Goal: Use online tool/utility: Utilize a website feature to perform a specific function

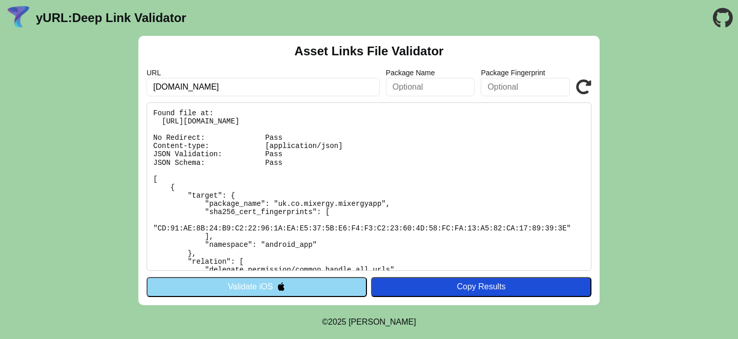
click at [152, 86] on input "[DOMAIN_NAME]" at bounding box center [263, 87] width 233 height 18
type input "www.test.mixergy.io"
click at [272, 285] on button "Validate iOS" at bounding box center [257, 286] width 220 height 19
click at [260, 285] on button "Validate iOS" at bounding box center [257, 286] width 220 height 19
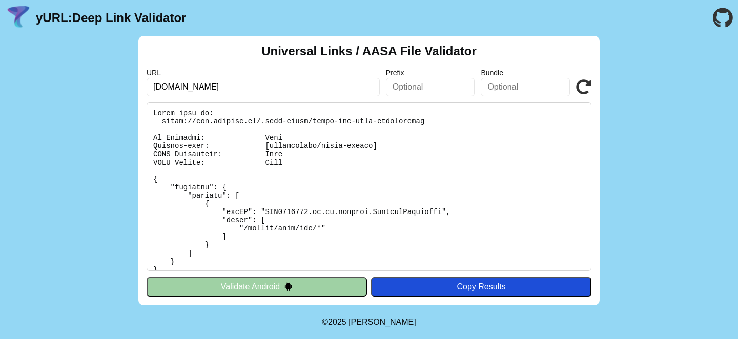
click at [253, 286] on button "Validate Android" at bounding box center [257, 286] width 220 height 19
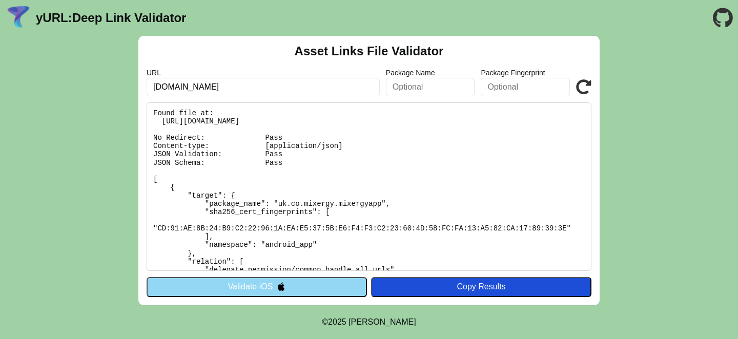
click at [222, 86] on input "[DOMAIN_NAME]" at bounding box center [263, 87] width 233 height 18
click at [214, 87] on input "[DOMAIN_NAME]" at bounding box center [263, 87] width 233 height 18
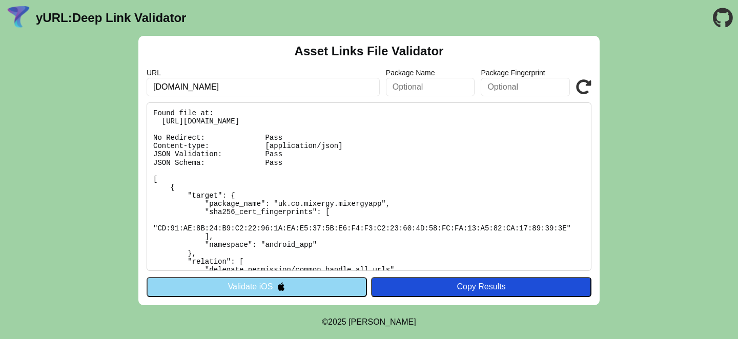
click at [195, 86] on input "[DOMAIN_NAME]" at bounding box center [263, 87] width 233 height 18
paste input "test"
type input "[DOMAIN_NAME]"
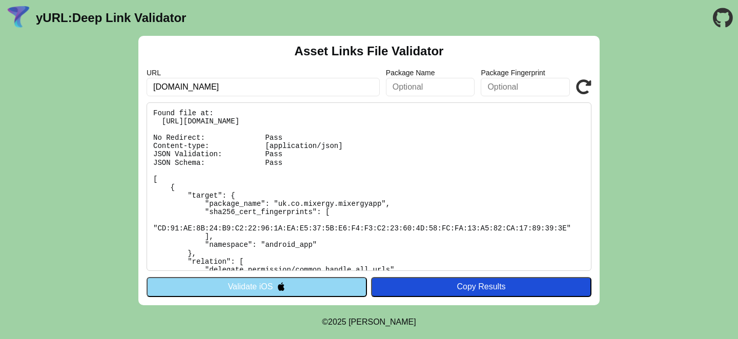
click at [241, 283] on button "Validate iOS" at bounding box center [257, 286] width 220 height 19
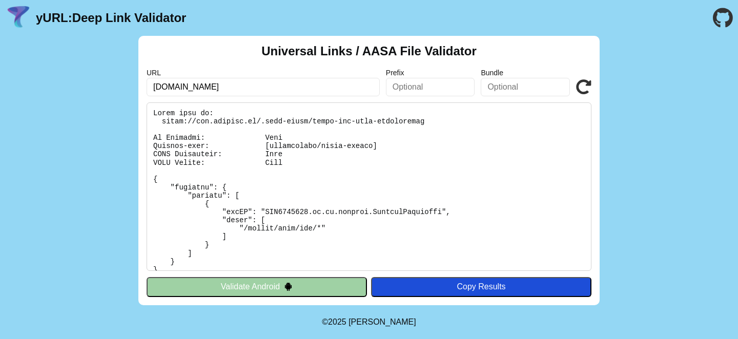
click at [225, 86] on input "[DOMAIN_NAME]" at bounding box center [263, 87] width 233 height 18
paste input "test"
click at [225, 86] on input "[DOMAIN_NAME]" at bounding box center [263, 87] width 233 height 18
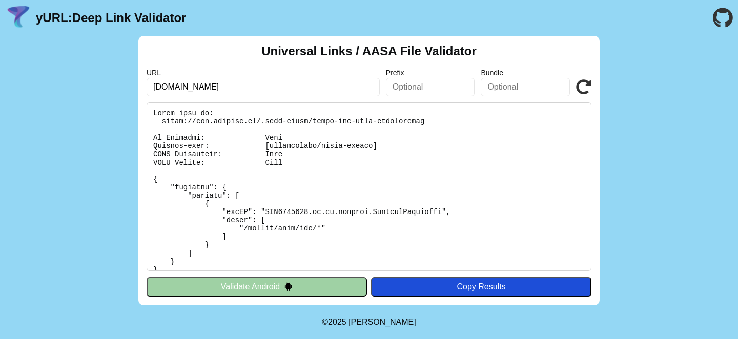
type input "[DOMAIN_NAME]"
click button "Validate" at bounding box center [0, 0] width 0 height 0
click at [240, 284] on button "Validate Android" at bounding box center [257, 286] width 220 height 19
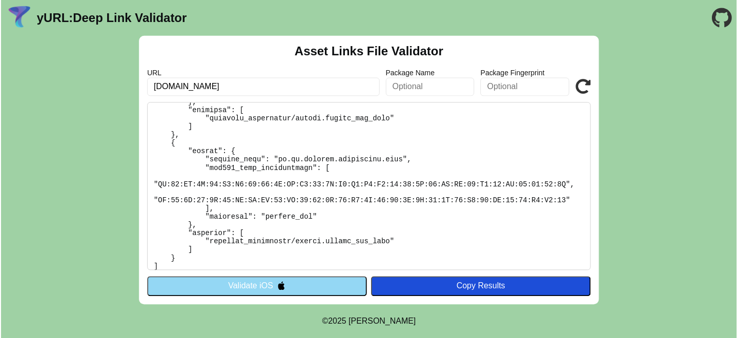
scroll to position [175, 0]
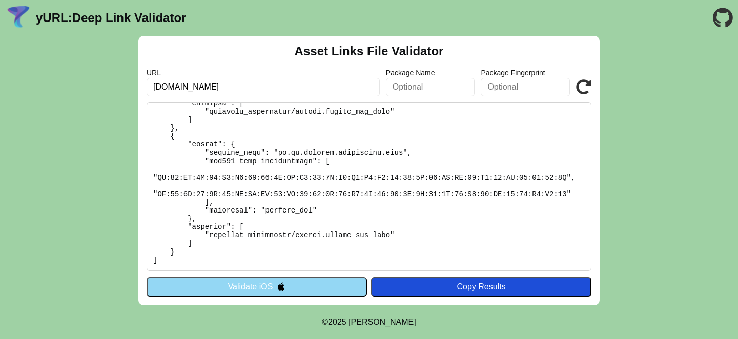
click at [224, 84] on input "[DOMAIN_NAME]" at bounding box center [263, 87] width 233 height 18
click at [217, 86] on input "[DOMAIN_NAME]" at bounding box center [263, 87] width 233 height 18
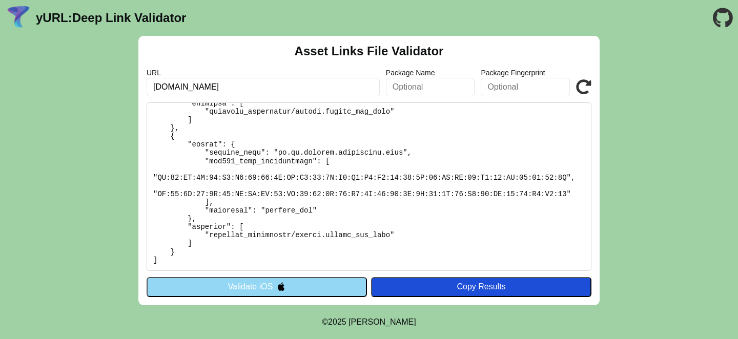
click at [217, 86] on input "[DOMAIN_NAME]" at bounding box center [263, 87] width 233 height 18
click at [198, 86] on input "[DOMAIN_NAME]" at bounding box center [263, 87] width 233 height 18
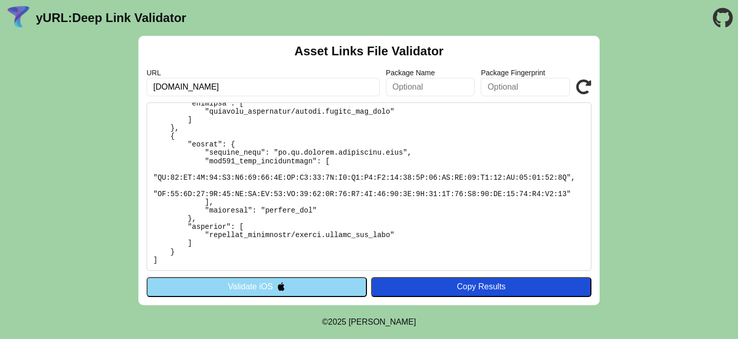
click at [198, 86] on input "[DOMAIN_NAME]" at bounding box center [263, 87] width 233 height 18
click at [337, 214] on pre at bounding box center [369, 186] width 445 height 168
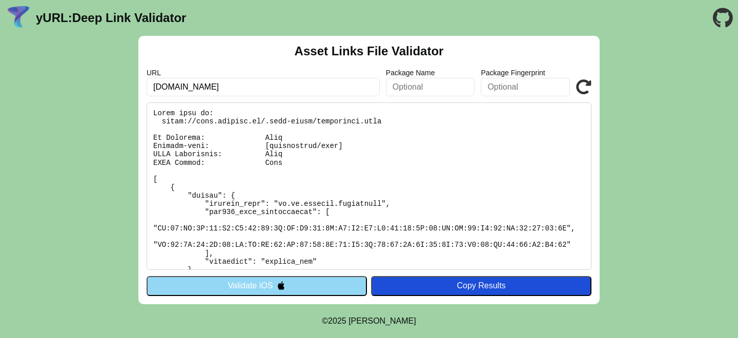
click at [244, 149] on pre at bounding box center [369, 186] width 445 height 168
click at [264, 122] on pre at bounding box center [369, 186] width 445 height 168
drag, startPoint x: 265, startPoint y: 120, endPoint x: 162, endPoint y: 120, distance: 103.0
click at [162, 120] on pre at bounding box center [369, 186] width 445 height 168
click at [235, 139] on pre at bounding box center [369, 186] width 445 height 168
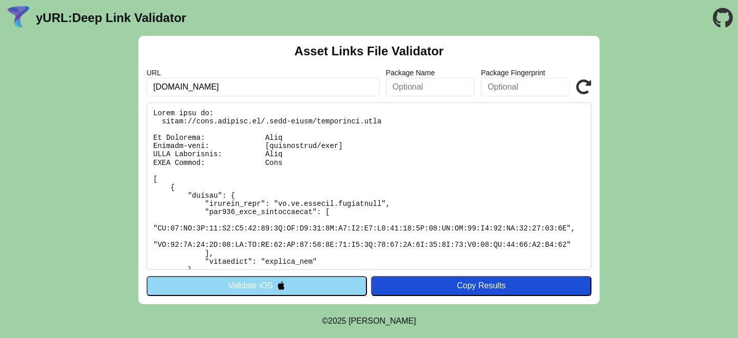
click at [258, 125] on pre at bounding box center [369, 186] width 445 height 168
drag, startPoint x: 263, startPoint y: 122, endPoint x: 161, endPoint y: 121, distance: 102.5
click at [162, 122] on pre at bounding box center [369, 186] width 445 height 168
copy pre "https://test.mixergy.io/"
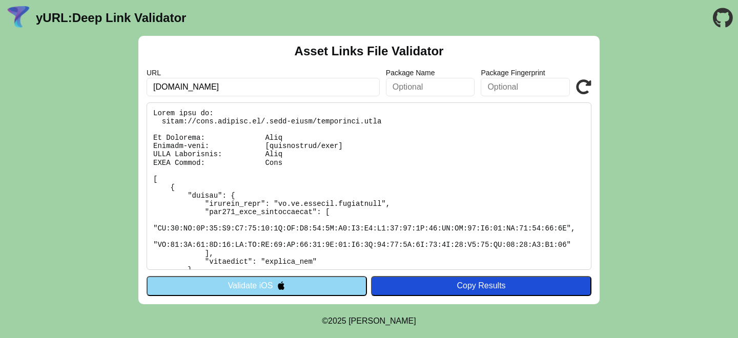
click at [275, 119] on pre at bounding box center [369, 186] width 445 height 168
click at [304, 173] on pre at bounding box center [369, 186] width 445 height 168
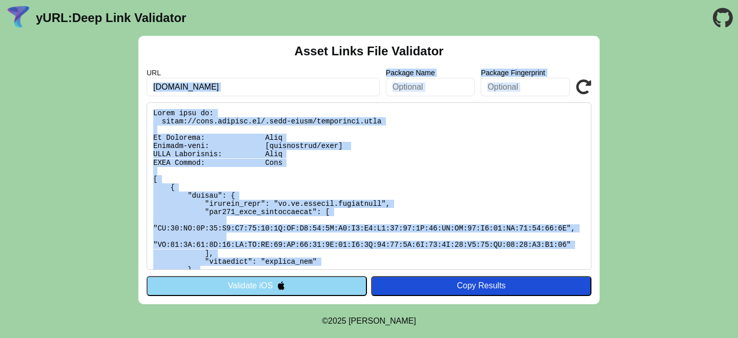
drag, startPoint x: 163, startPoint y: 259, endPoint x: 138, endPoint y: 87, distance: 174.5
click at [138, 89] on div "Asset Links File Validator URL [DOMAIN_NAME] Package Name Package Fingerprint V…" at bounding box center [369, 170] width 738 height 268
click at [226, 164] on pre at bounding box center [369, 186] width 445 height 168
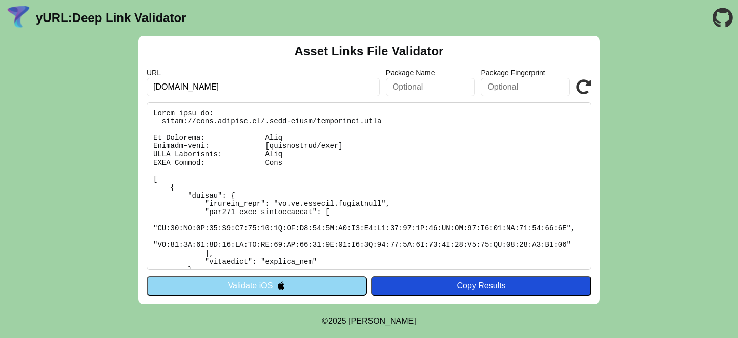
click at [186, 158] on pre at bounding box center [369, 186] width 445 height 168
click at [180, 155] on pre at bounding box center [369, 186] width 445 height 168
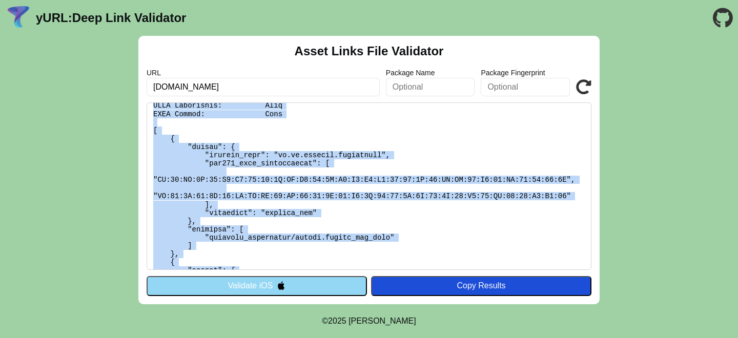
scroll to position [176, 0]
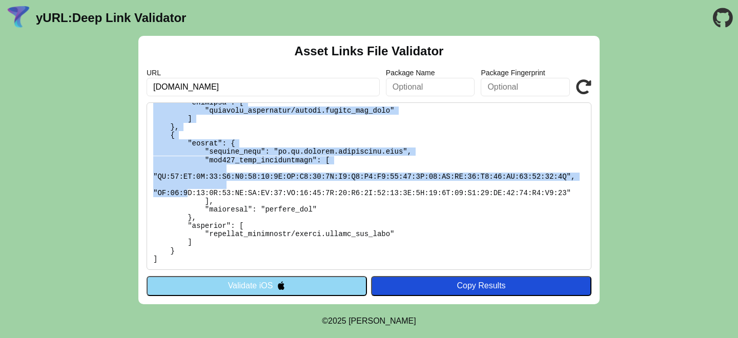
drag, startPoint x: 154, startPoint y: 110, endPoint x: 186, endPoint y: 193, distance: 89.0
click at [186, 193] on pre at bounding box center [369, 186] width 445 height 168
click at [186, 194] on pre at bounding box center [369, 186] width 445 height 168
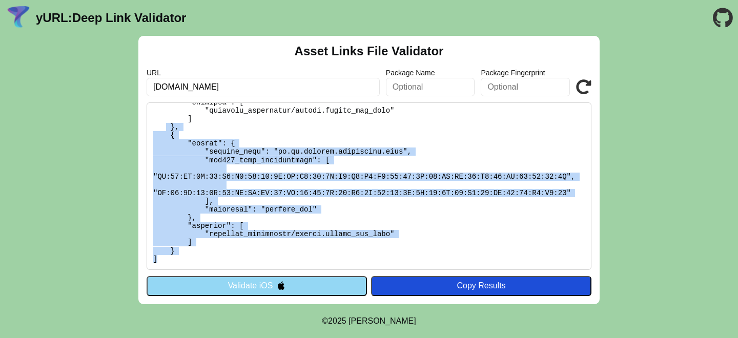
drag, startPoint x: 168, startPoint y: 255, endPoint x: 166, endPoint y: 131, distance: 124.0
click at [166, 130] on pre at bounding box center [369, 186] width 445 height 168
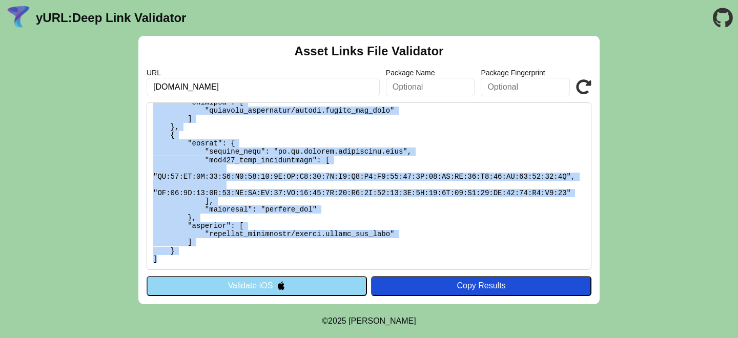
drag, startPoint x: 153, startPoint y: 106, endPoint x: 189, endPoint y: 262, distance: 159.7
click at [189, 261] on pre at bounding box center [369, 186] width 445 height 168
copy pre "Found file at: https://test.mixergy.io/.well-known/assetlinks.json No Redirect:…"
click at [330, 138] on pre at bounding box center [369, 186] width 445 height 168
click at [248, 282] on button "Validate iOS" at bounding box center [257, 285] width 220 height 19
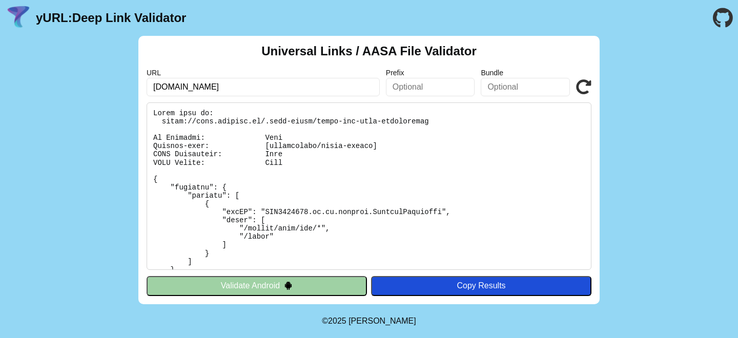
click at [303, 186] on pre at bounding box center [369, 186] width 445 height 168
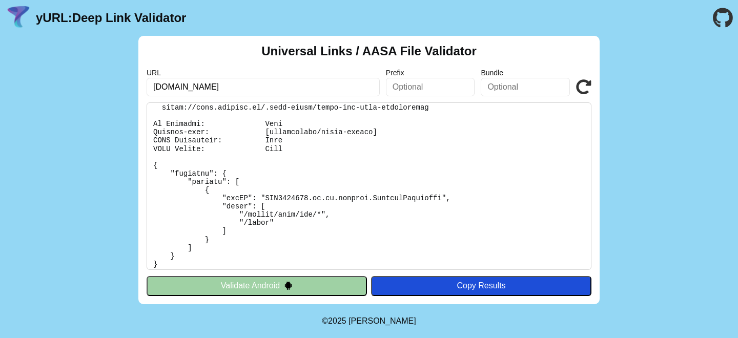
scroll to position [13, 0]
click at [203, 85] on input "[DOMAIN_NAME]" at bounding box center [263, 87] width 233 height 18
click at [223, 87] on input "[DOMAIN_NAME]" at bounding box center [263, 87] width 233 height 18
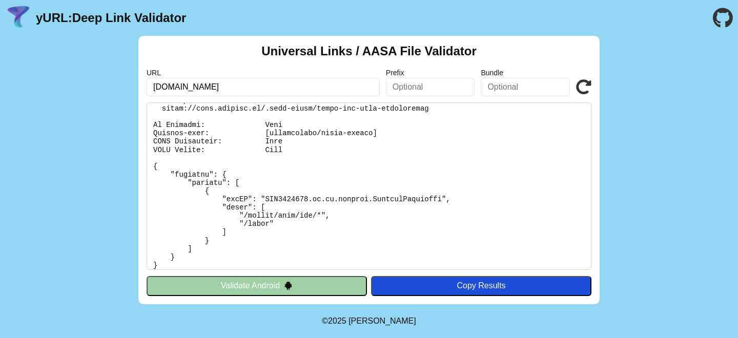
click at [223, 87] on input "[DOMAIN_NAME]" at bounding box center [263, 87] width 233 height 18
